Goal: Go to known website: Access a specific website the user already knows

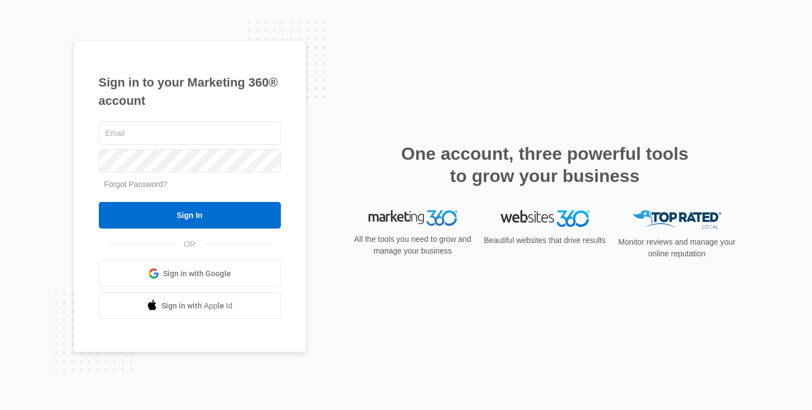
type input "[EMAIL_ADDRESS][PERSON_NAME][DOMAIN_NAME]"
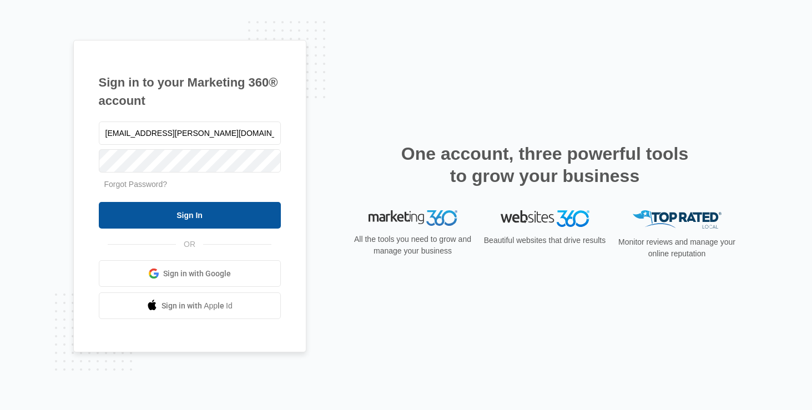
click at [158, 216] on input "Sign In" at bounding box center [190, 215] width 182 height 27
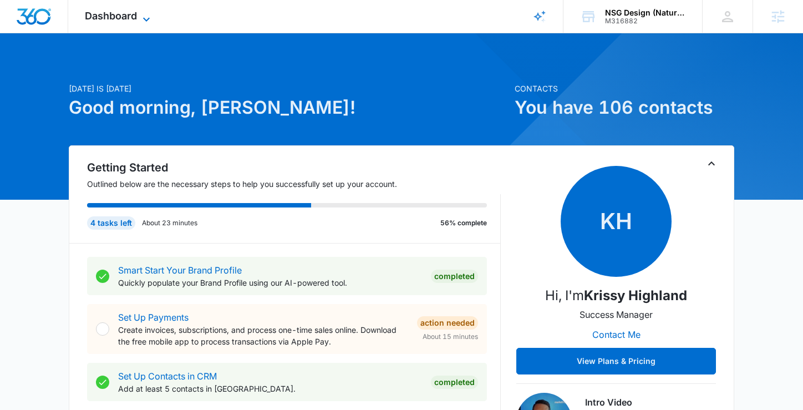
click at [151, 19] on icon at bounding box center [146, 19] width 13 height 13
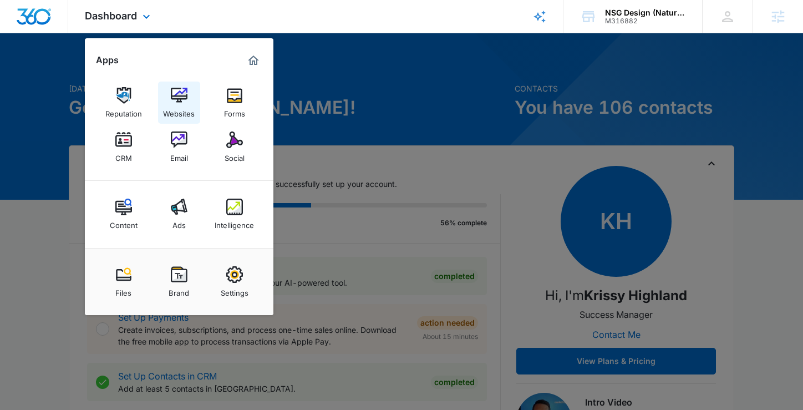
click at [173, 94] on img at bounding box center [179, 95] width 17 height 17
